Goal: Find specific page/section: Find specific page/section

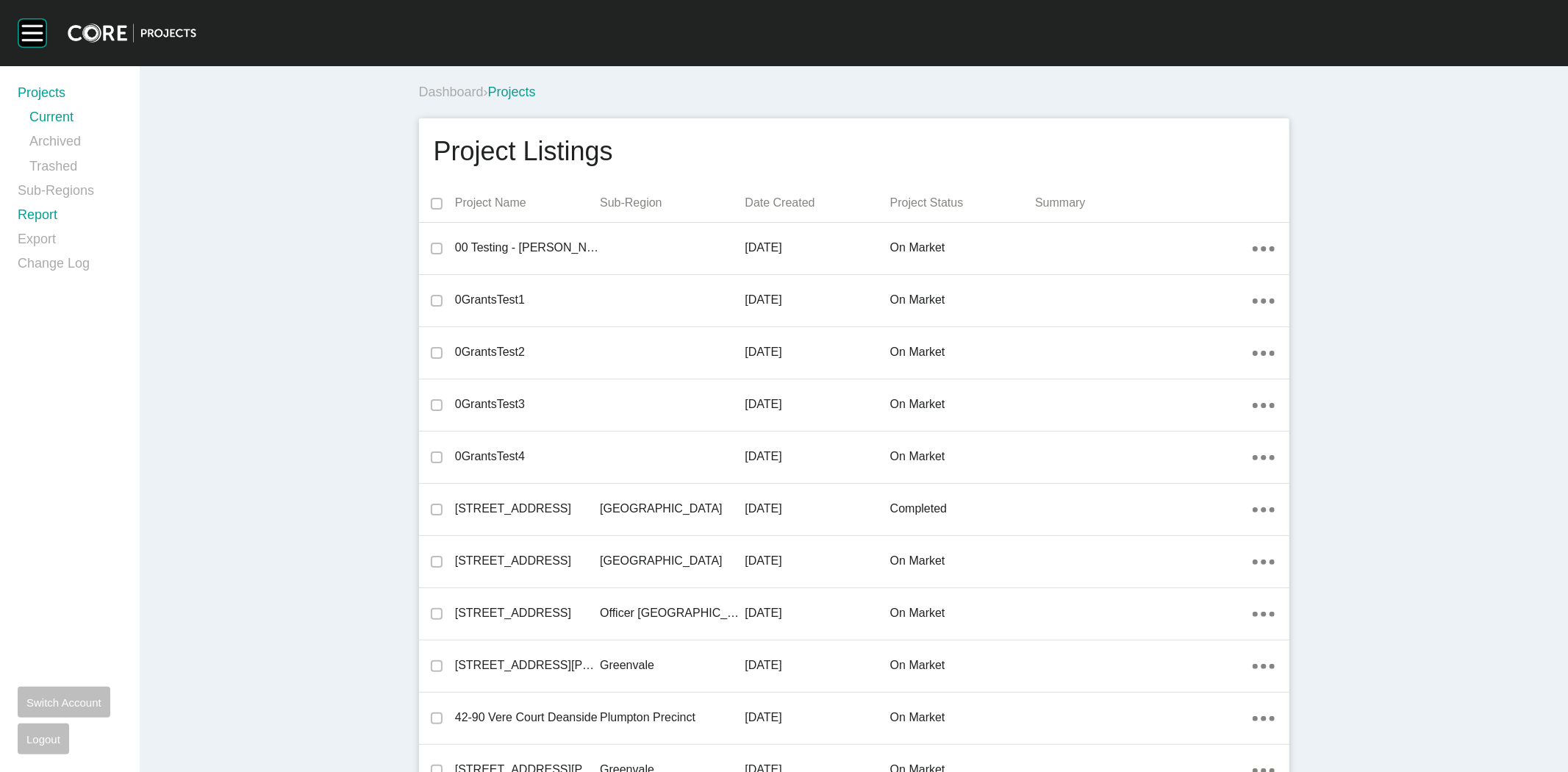
click at [39, 217] on link "Report" at bounding box center [70, 218] width 104 height 25
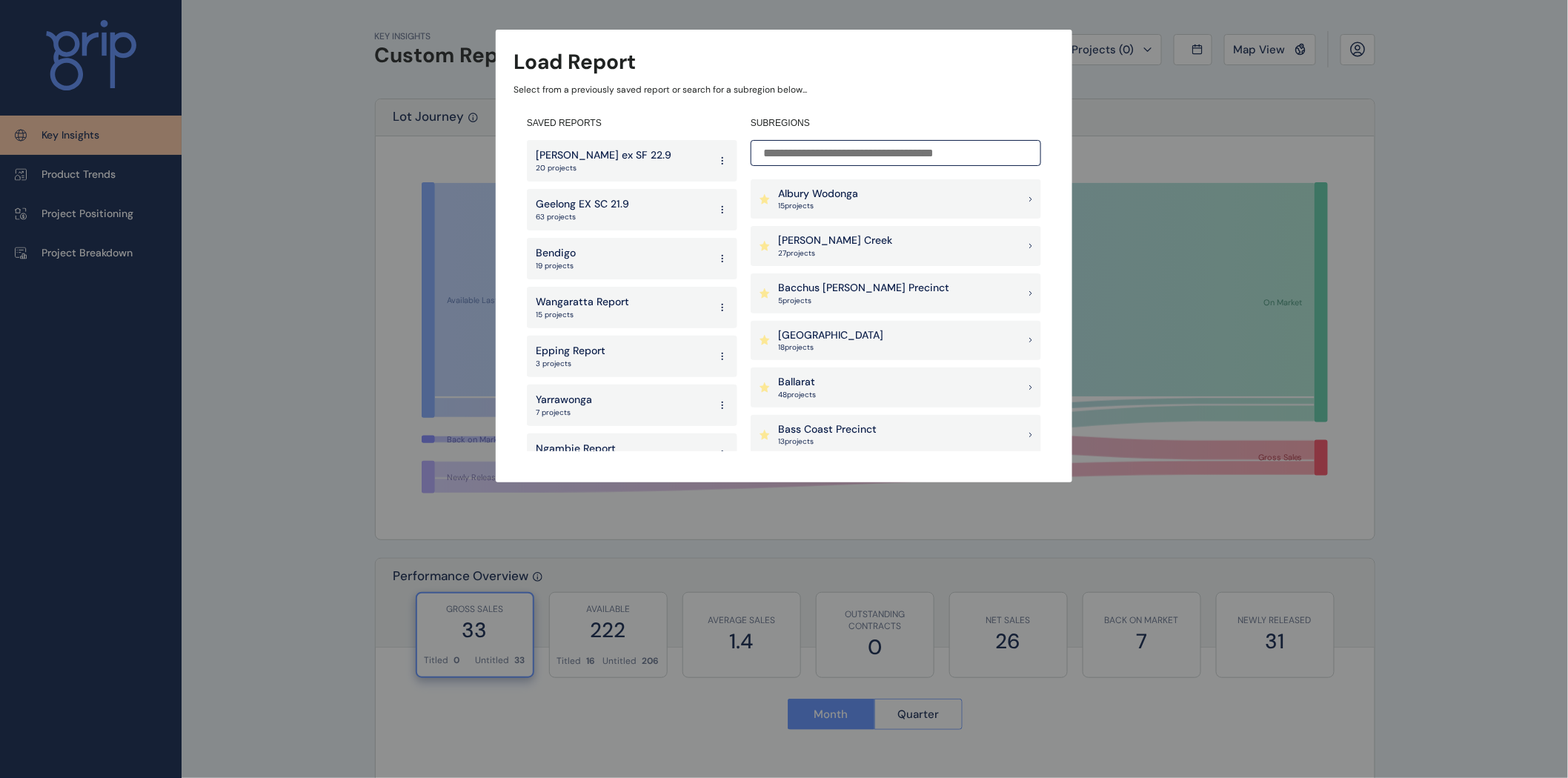
click at [808, 239] on p "[PERSON_NAME] Creek" at bounding box center [835, 241] width 114 height 15
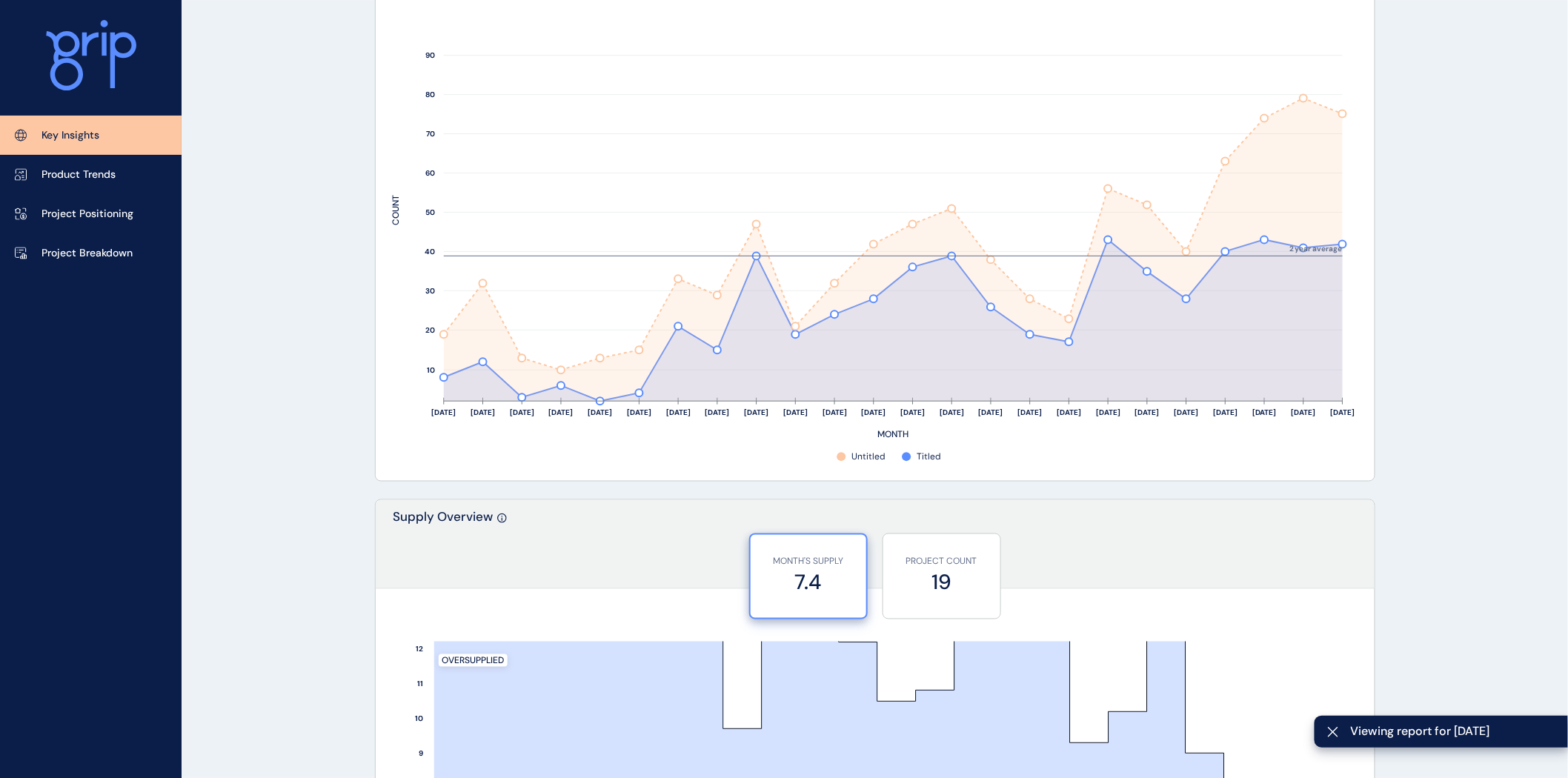
scroll to position [759, 0]
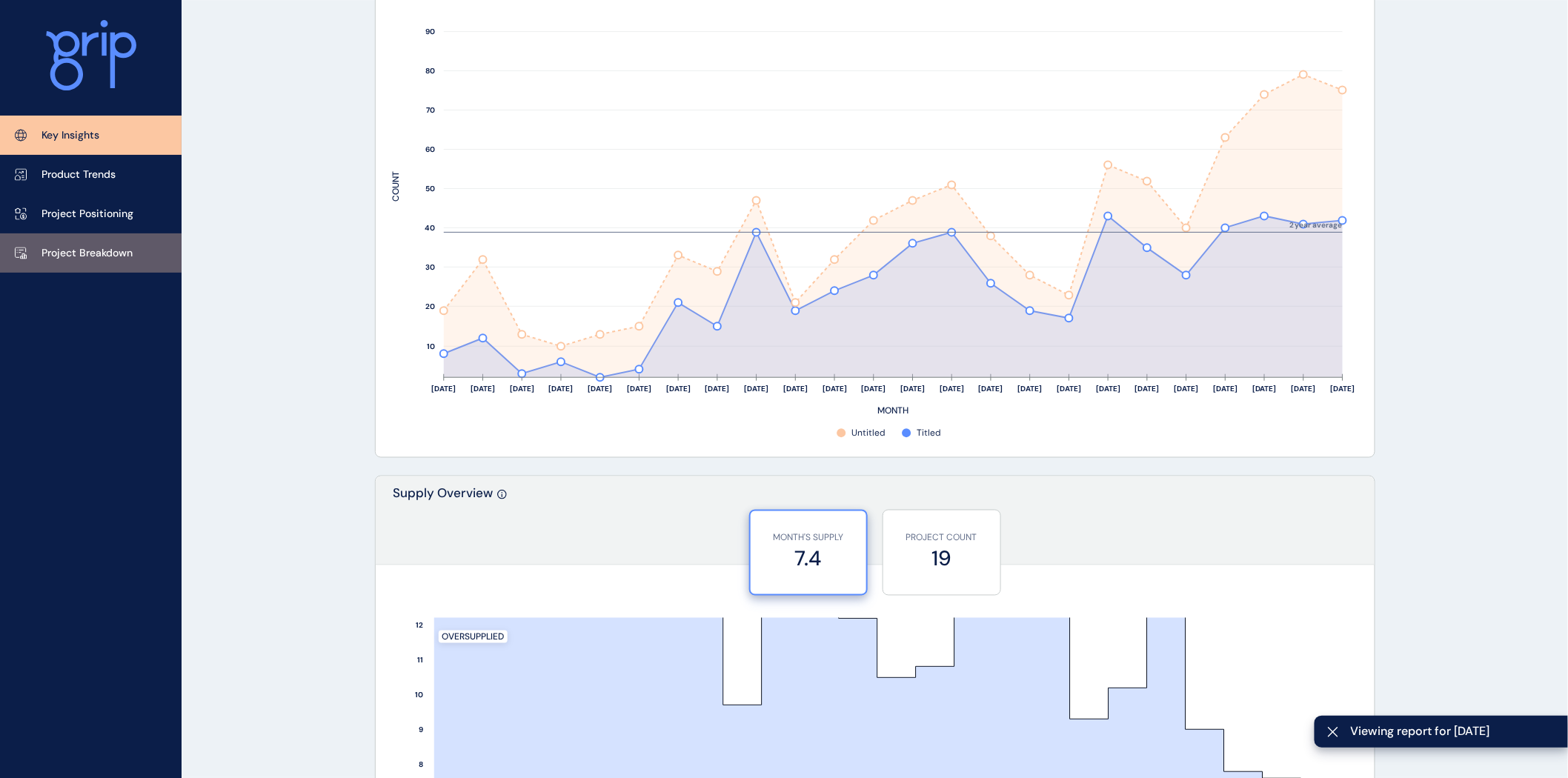
click at [111, 249] on p "Project Breakdown" at bounding box center [87, 254] width 91 height 15
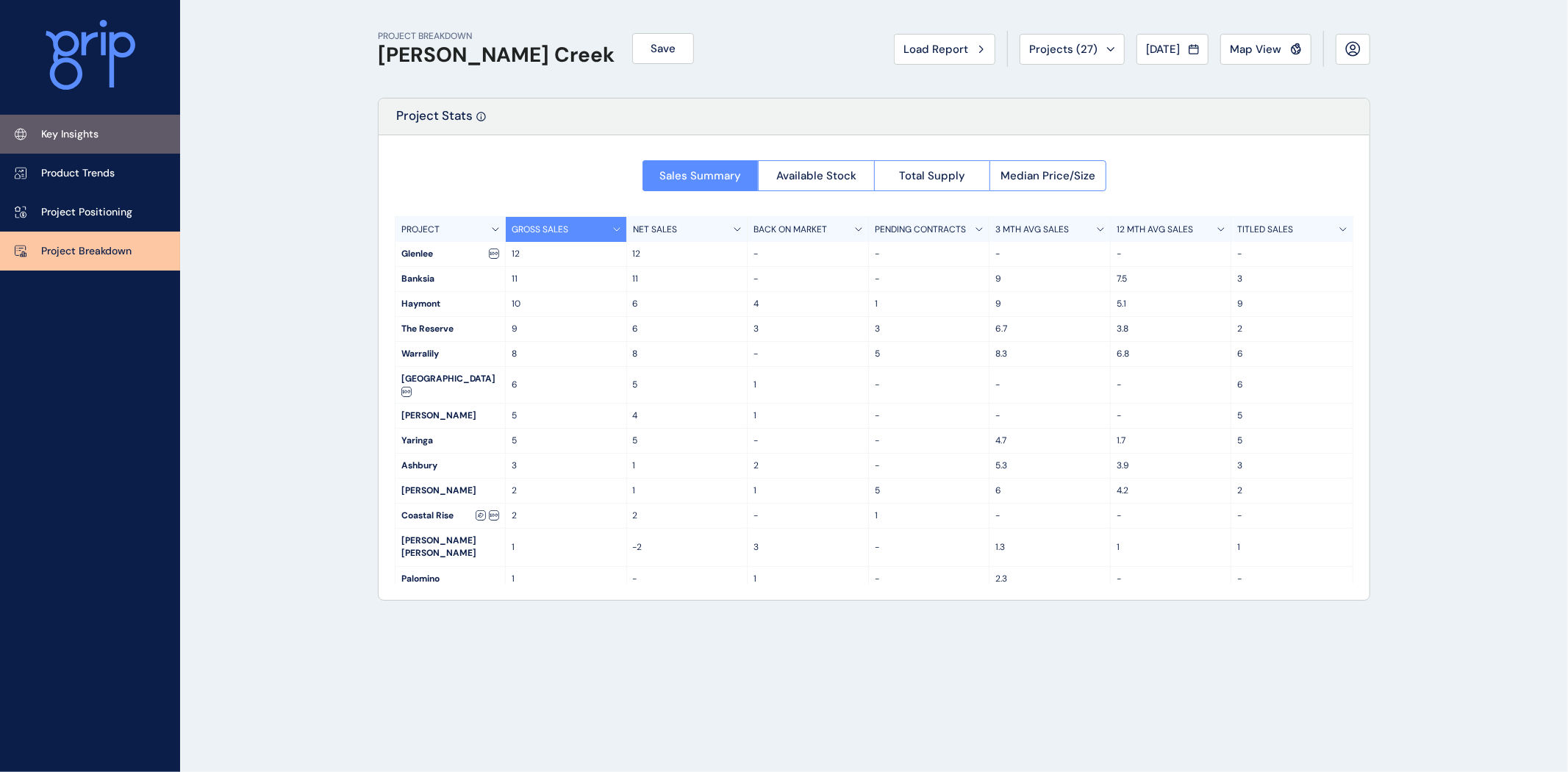
click at [81, 135] on p "Key Insights" at bounding box center [70, 135] width 58 height 15
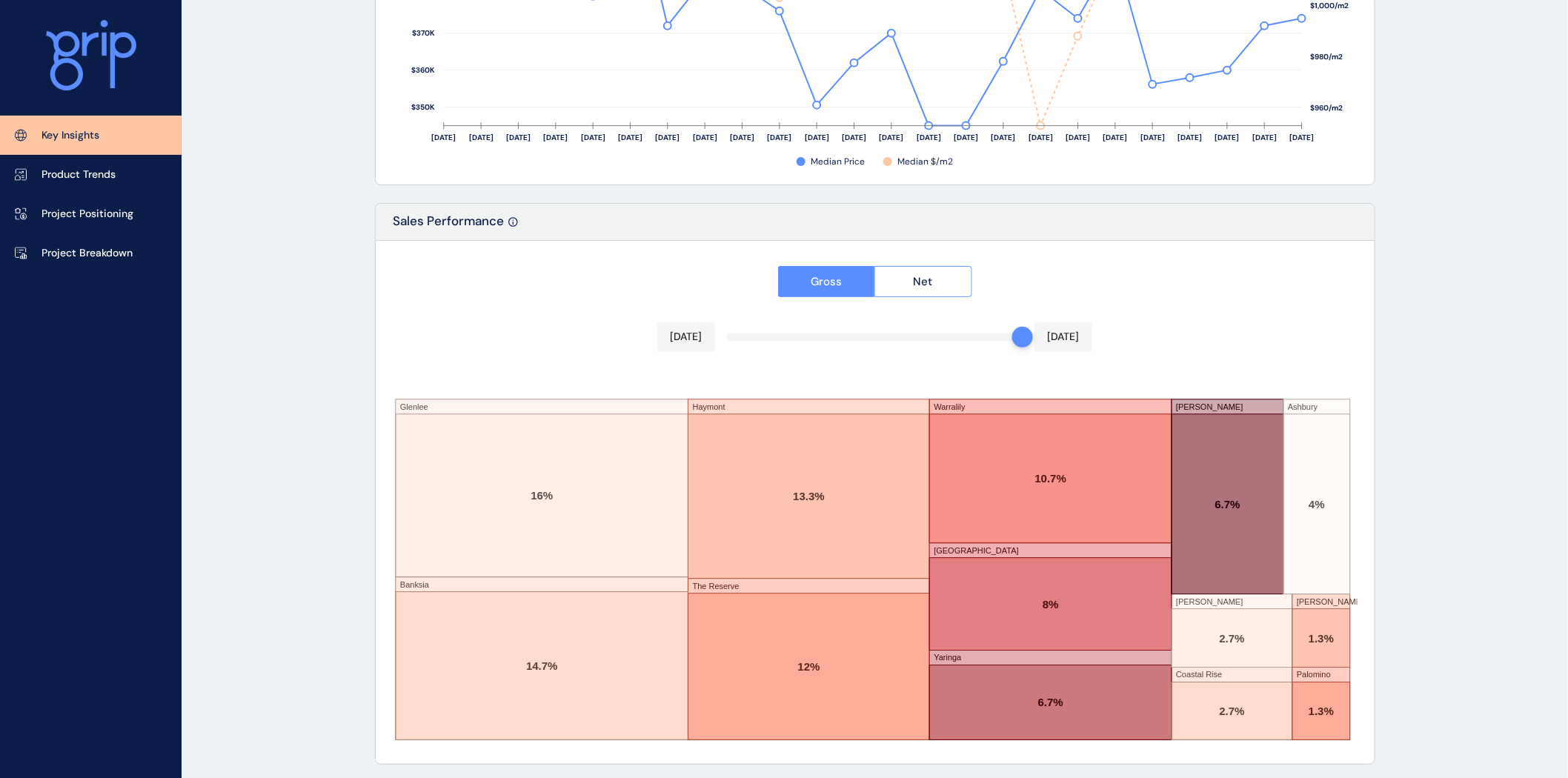
scroll to position [2342, 0]
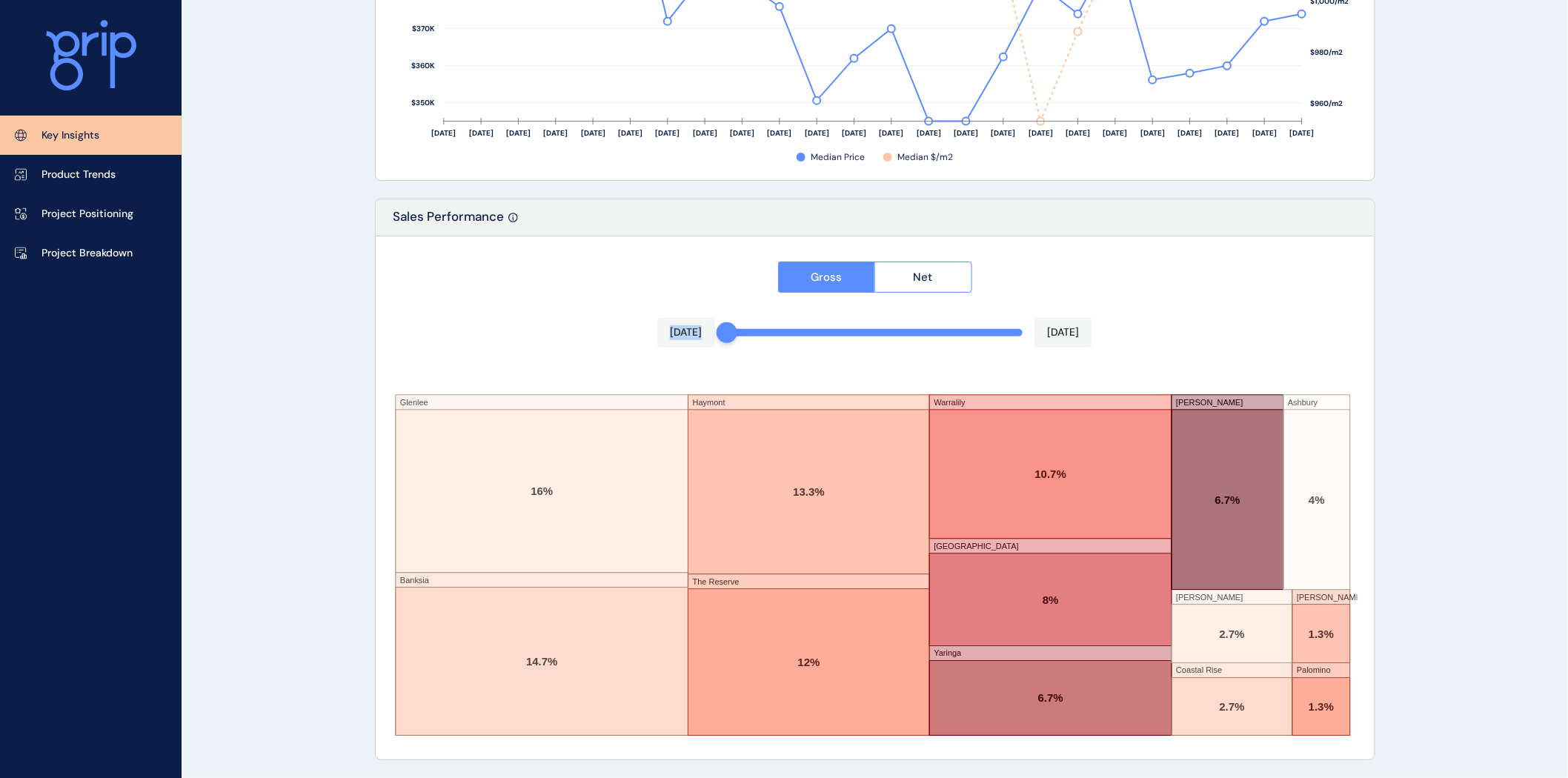
drag, startPoint x: 1002, startPoint y: 331, endPoint x: 652, endPoint y: 329, distance: 350.0
click at [652, 329] on div "Gross Net [DATE] [DATE] Glenlee Banksia [GEOGRAPHIC_DATA] The Reserve [GEOGRAPH…" at bounding box center [875, 497] width 999 height 523
